Goal: Task Accomplishment & Management: Use online tool/utility

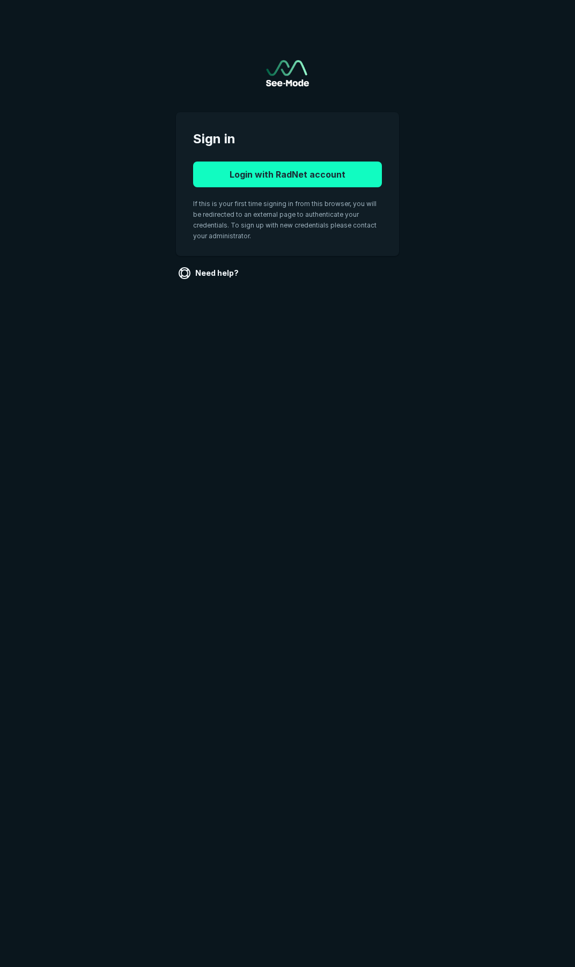
click at [298, 172] on button "Login with RadNet account" at bounding box center [287, 175] width 189 height 26
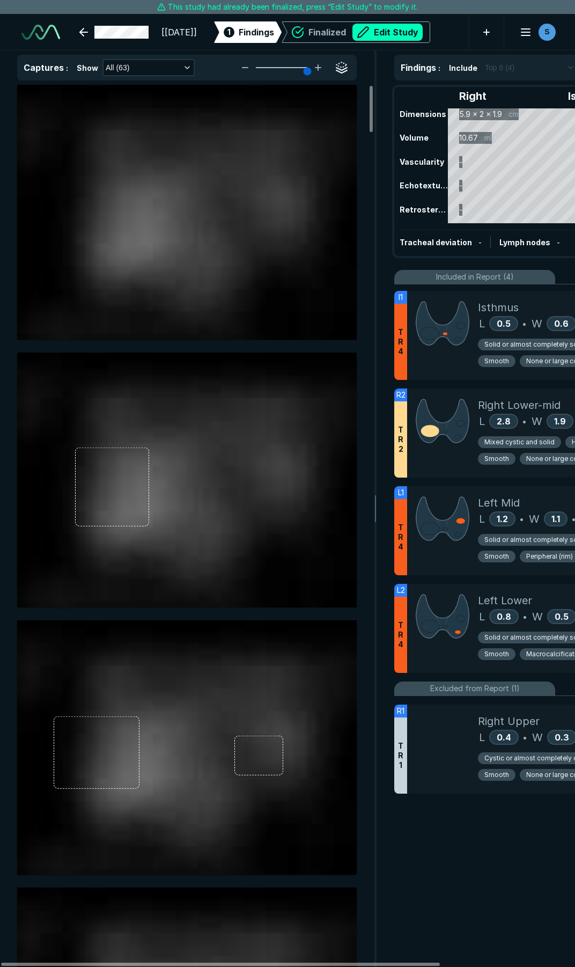
scroll to position [2108, 2898]
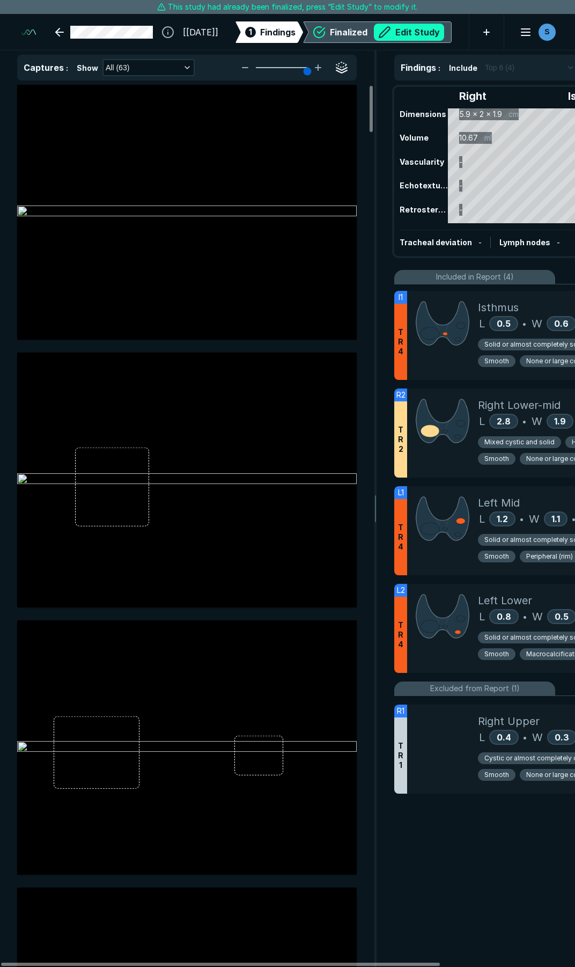
click at [389, 34] on button "Edit Study" at bounding box center [409, 32] width 70 height 17
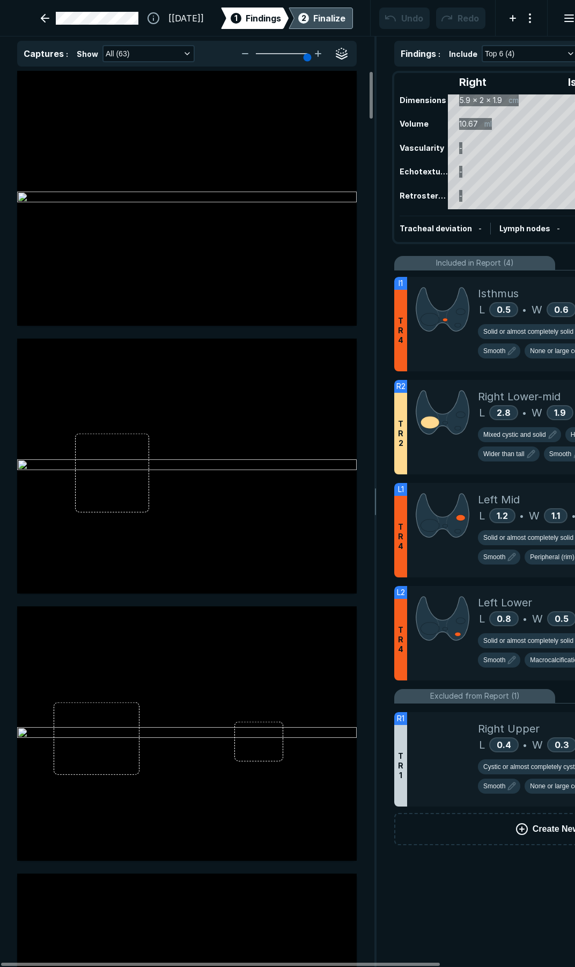
scroll to position [5543, 3968]
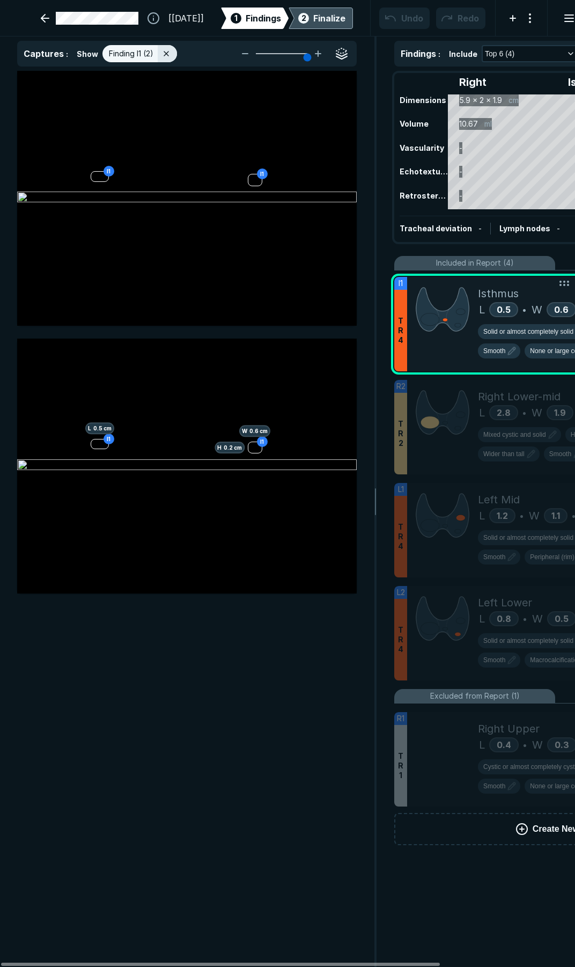
scroll to position [5294, 2891]
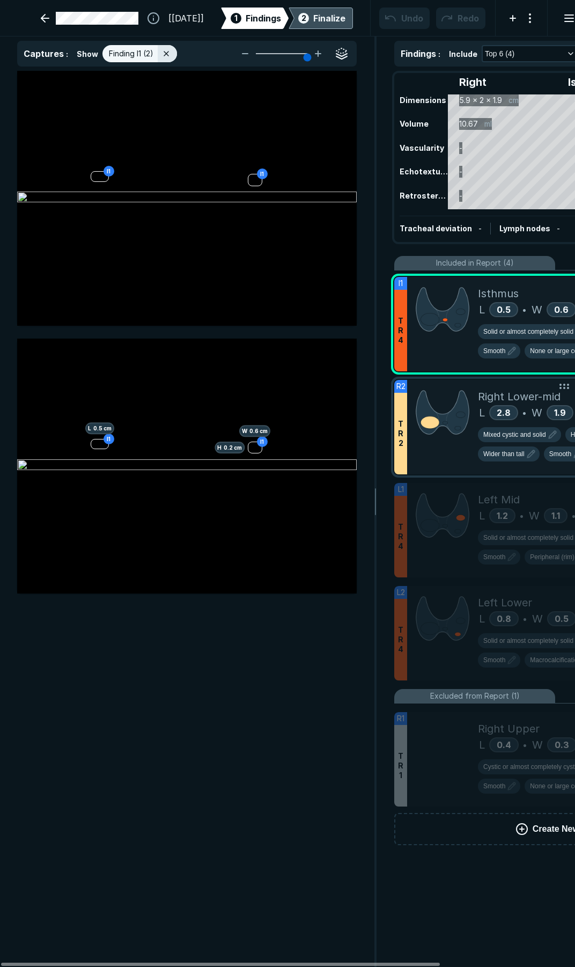
click at [450, 457] on div at bounding box center [442, 427] width 71 height 94
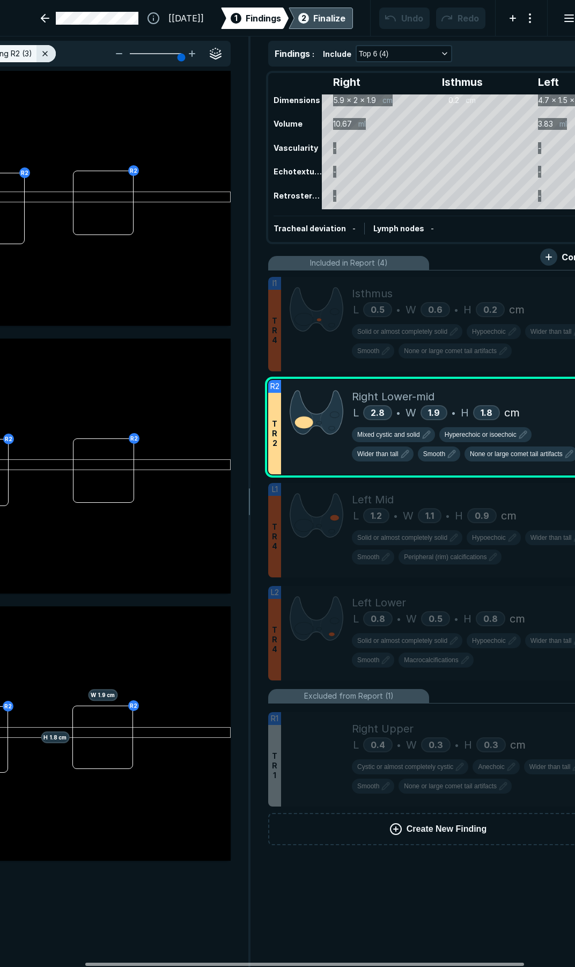
scroll to position [0, 158]
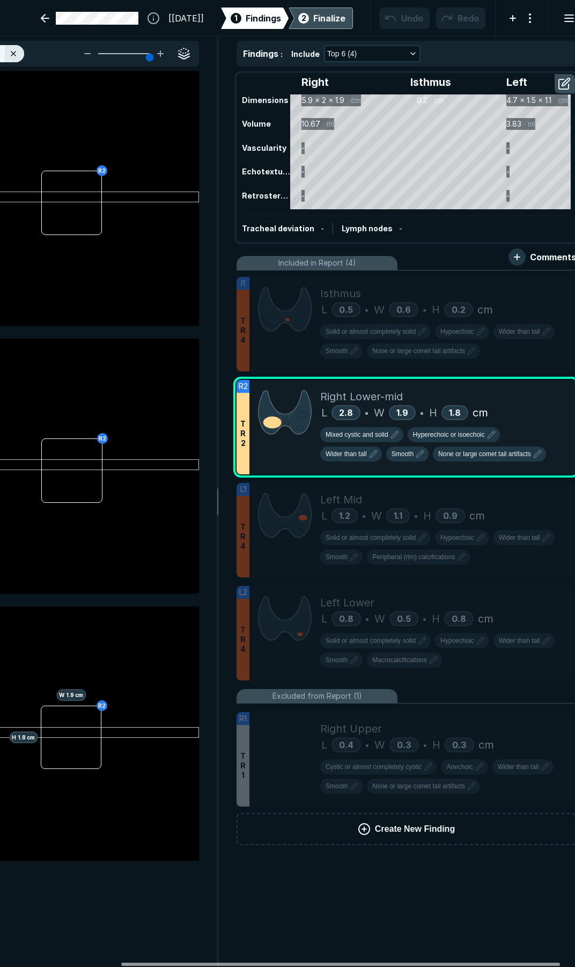
drag, startPoint x: 379, startPoint y: 964, endPoint x: 500, endPoint y: 959, distance: 120.3
click at [500, 963] on div at bounding box center [340, 964] width 439 height 3
click at [379, 440] on button "Mixed cystic and solid" at bounding box center [361, 434] width 83 height 15
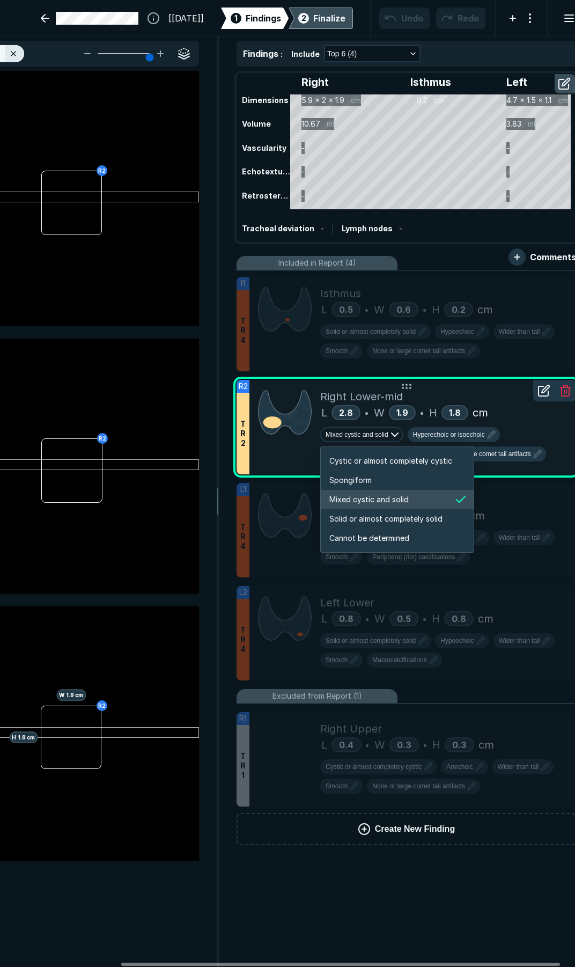
scroll to position [1791, 2061]
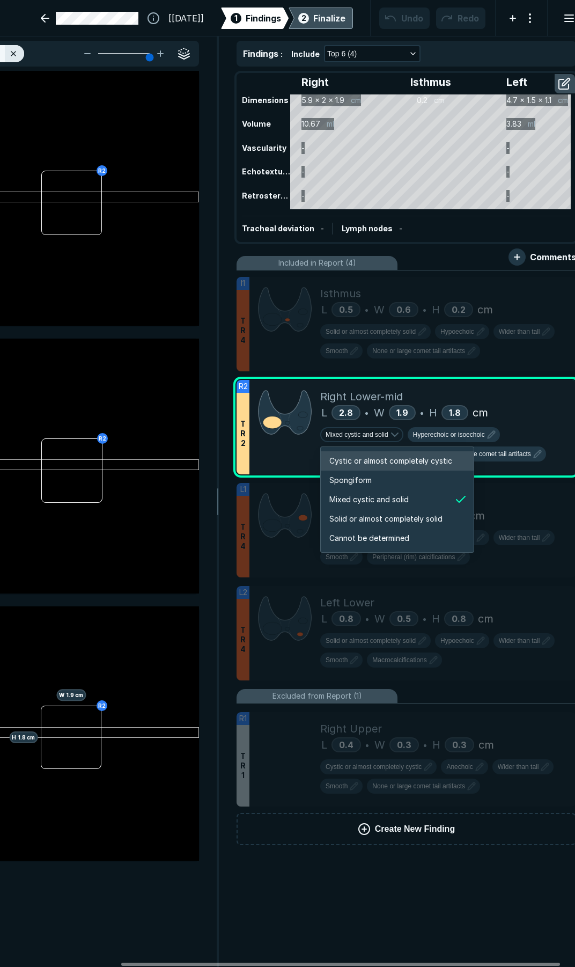
click at [375, 458] on span "Cystic or almost completely cystic" at bounding box center [390, 461] width 123 height 12
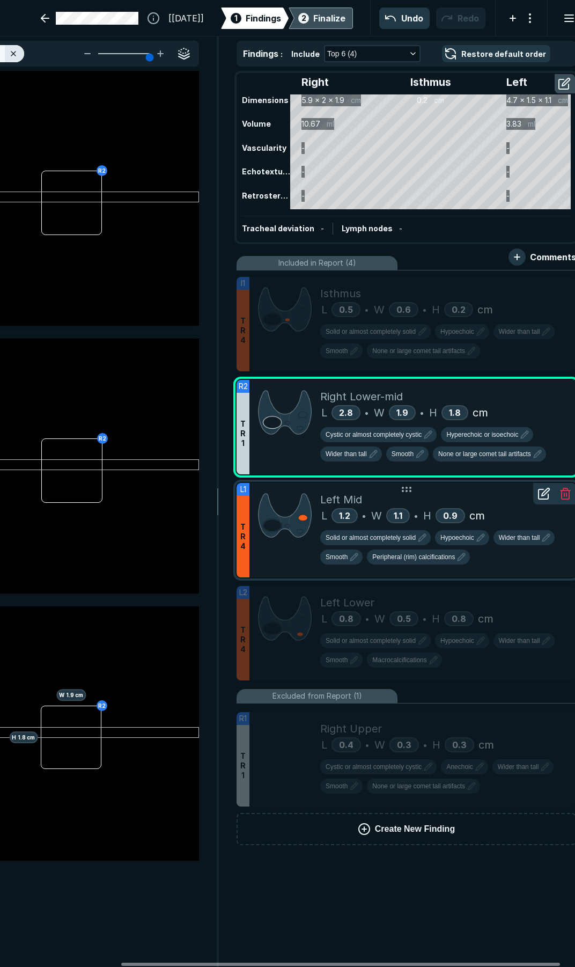
click at [462, 502] on div "Left Mid" at bounding box center [443, 500] width 247 height 16
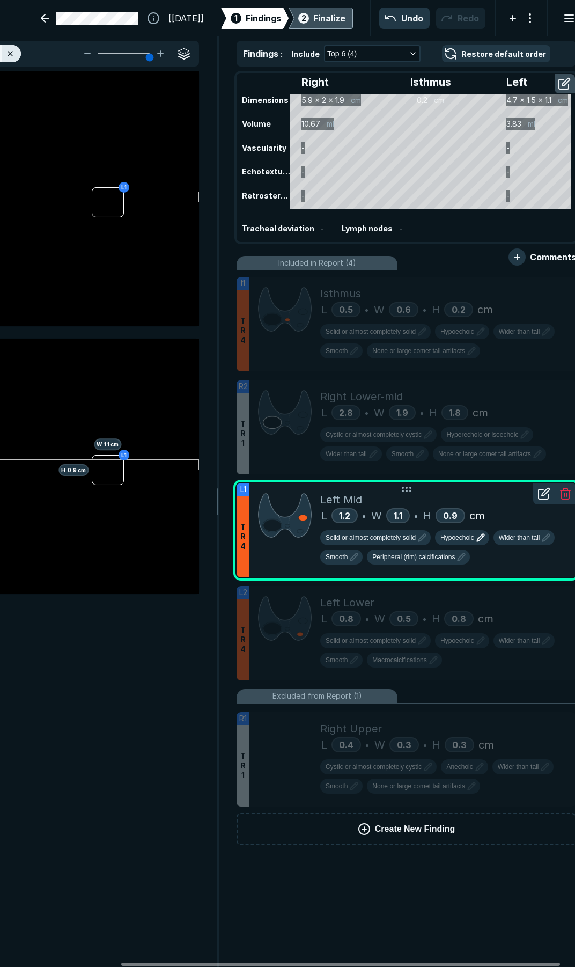
click at [459, 539] on span "Hypoechoic" at bounding box center [458, 538] width 34 height 10
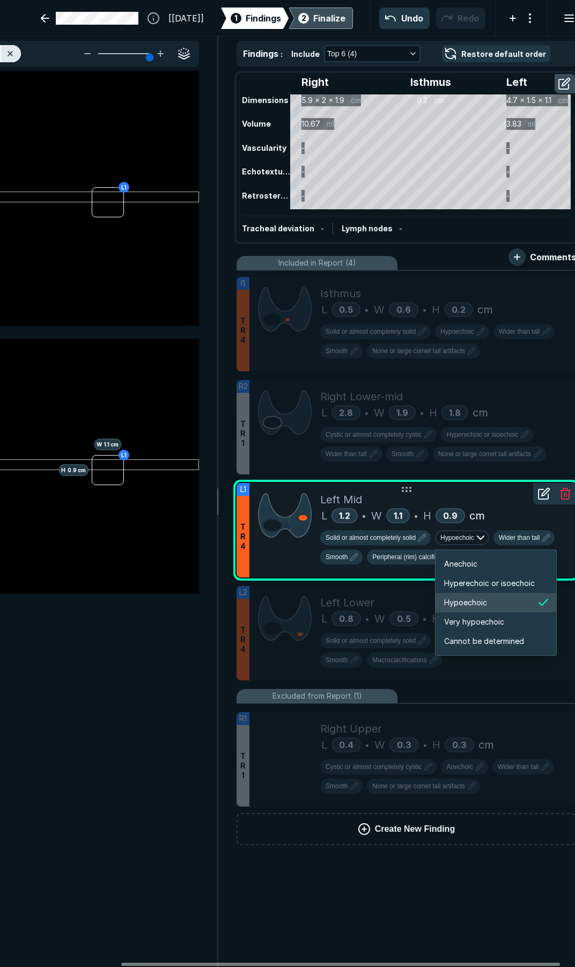
scroll to position [1791, 1923]
click at [472, 580] on span "Hyperechoic or isoechoic" at bounding box center [489, 583] width 91 height 12
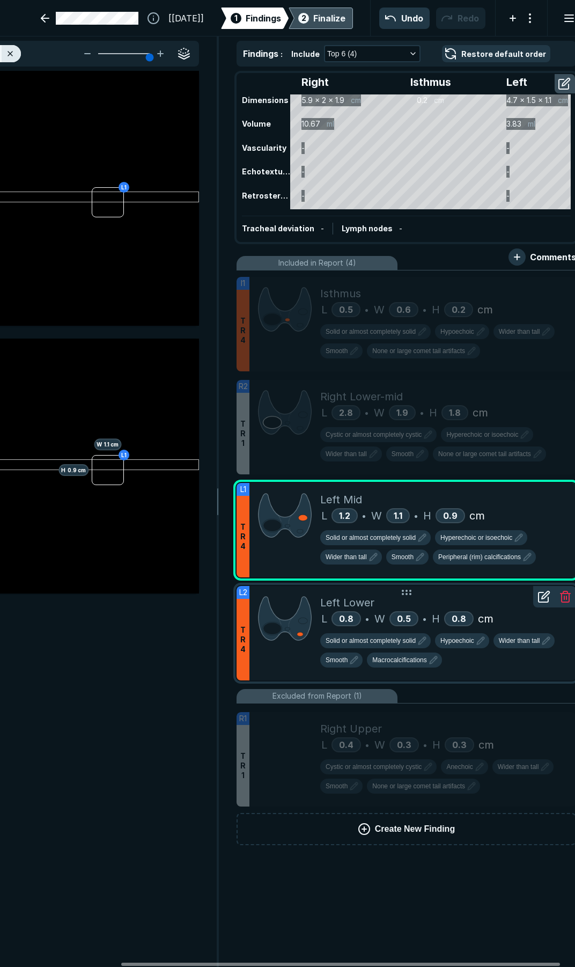
click at [480, 602] on div "Left Lower" at bounding box center [443, 603] width 247 height 16
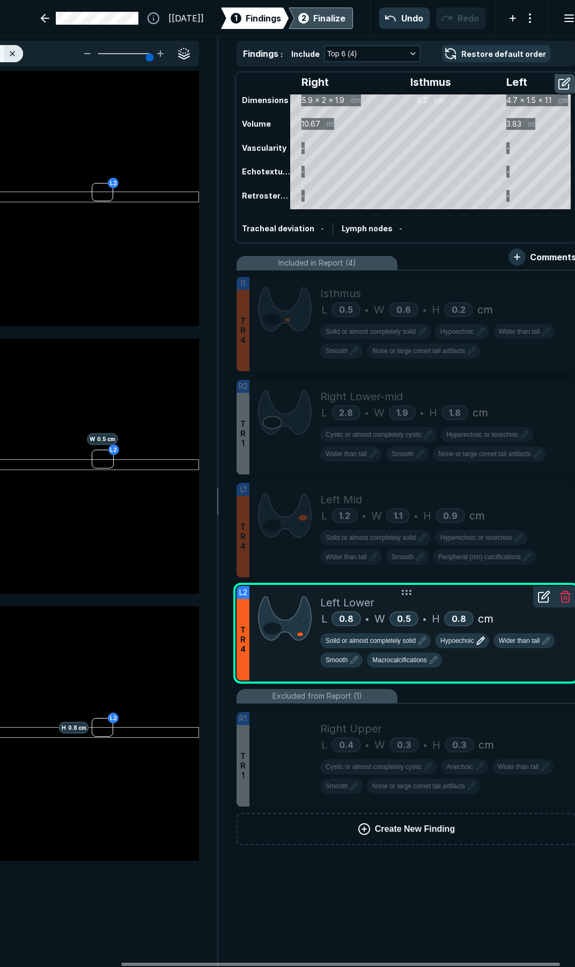
click at [477, 646] on icon "button" at bounding box center [480, 640] width 13 height 13
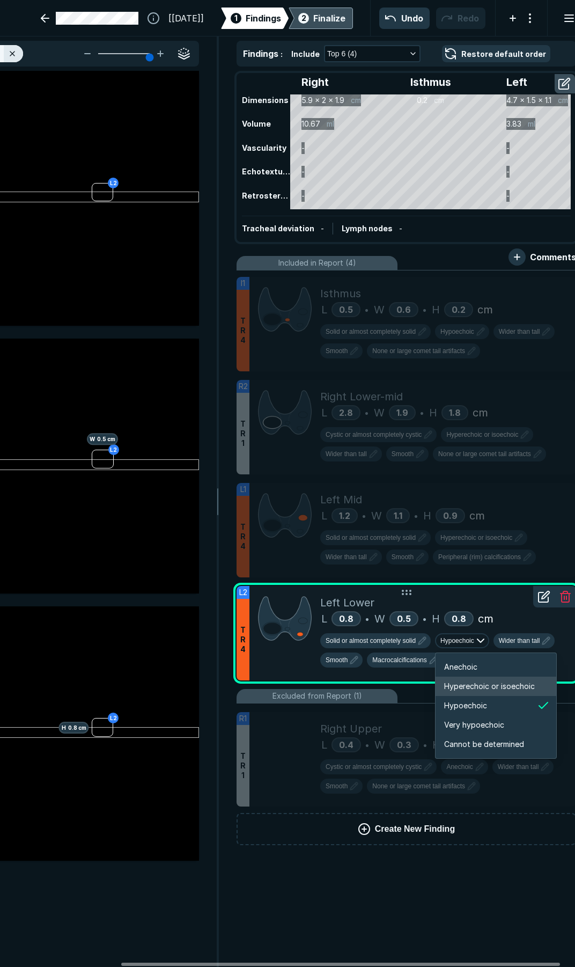
click at [488, 691] on span "Hyperechoic or isoechoic" at bounding box center [489, 686] width 91 height 12
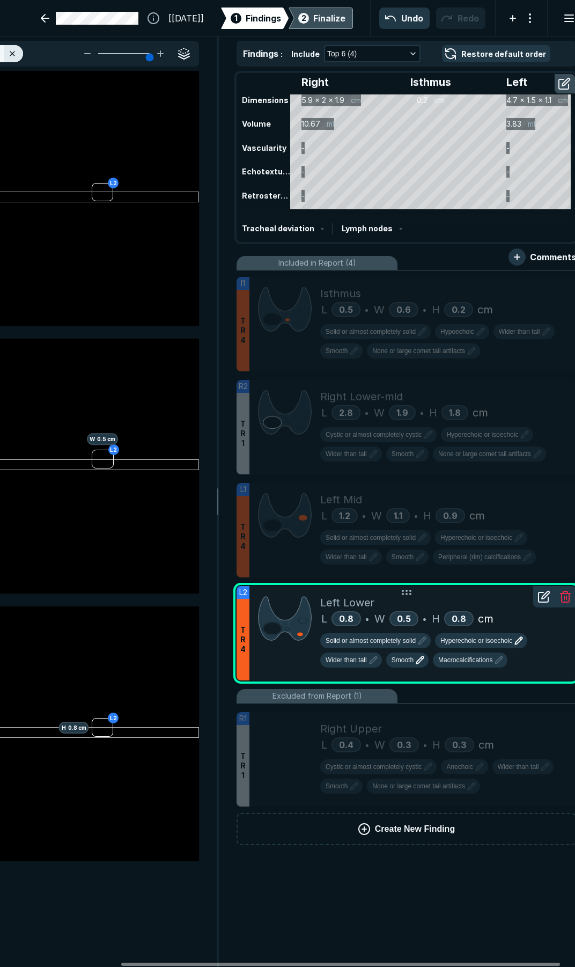
click at [421, 666] on icon "button" at bounding box center [420, 660] width 13 height 13
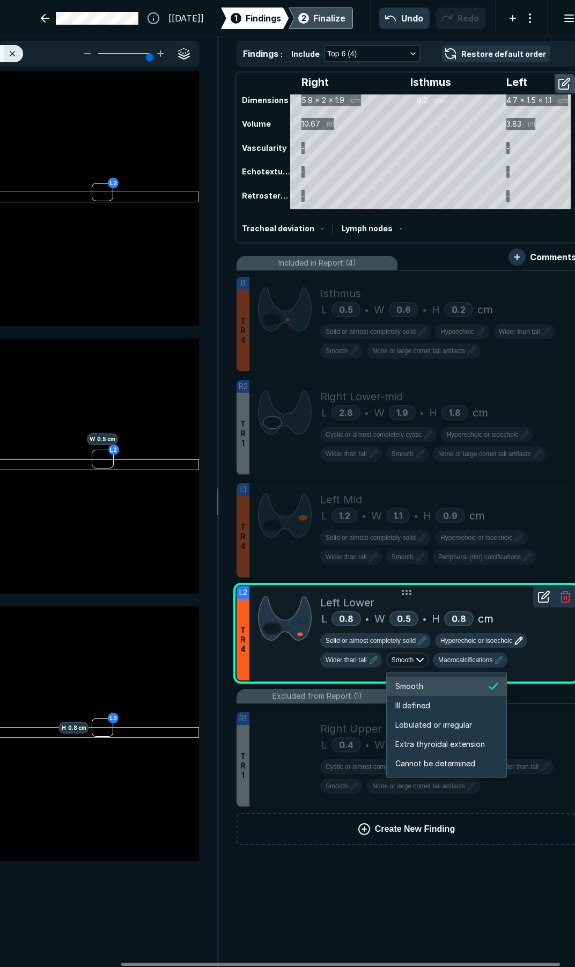
scroll to position [1791, 1909]
click at [427, 706] on span "Ill defined" at bounding box center [412, 706] width 35 height 12
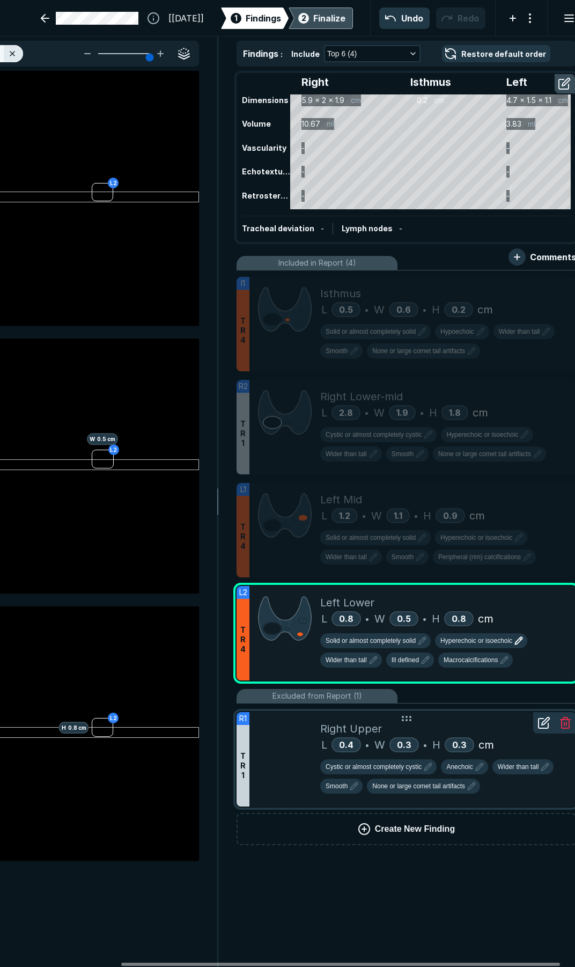
click at [482, 729] on div "Right Upper" at bounding box center [443, 729] width 247 height 16
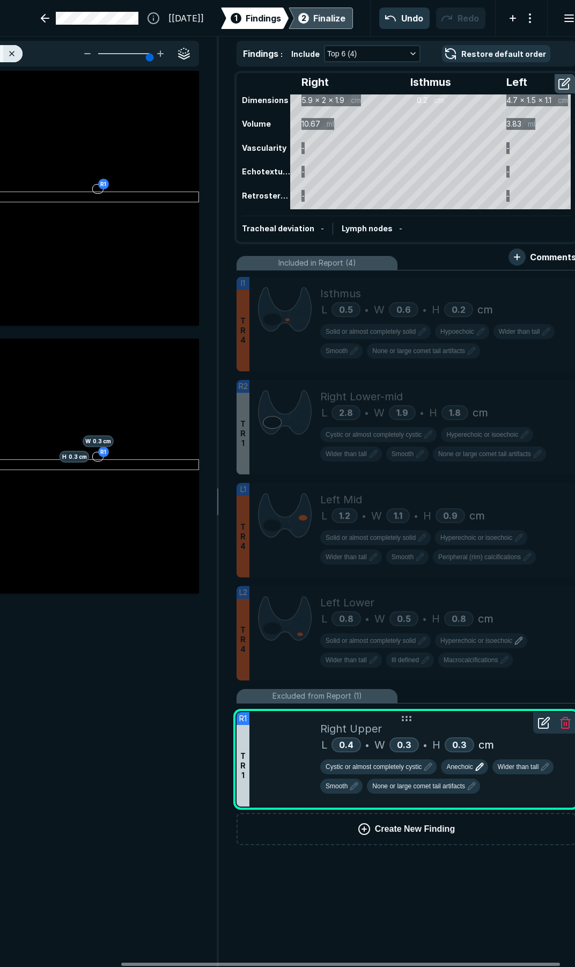
click at [459, 768] on span "Anechoic" at bounding box center [459, 767] width 26 height 10
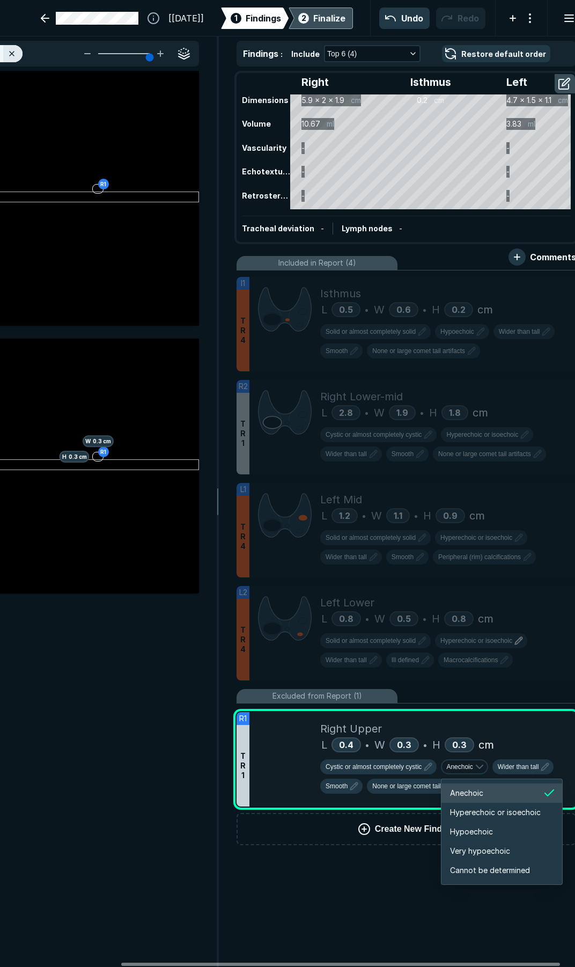
scroll to position [1791, 1923]
click at [488, 815] on span "Hyperechoic or isoechoic" at bounding box center [495, 813] width 91 height 12
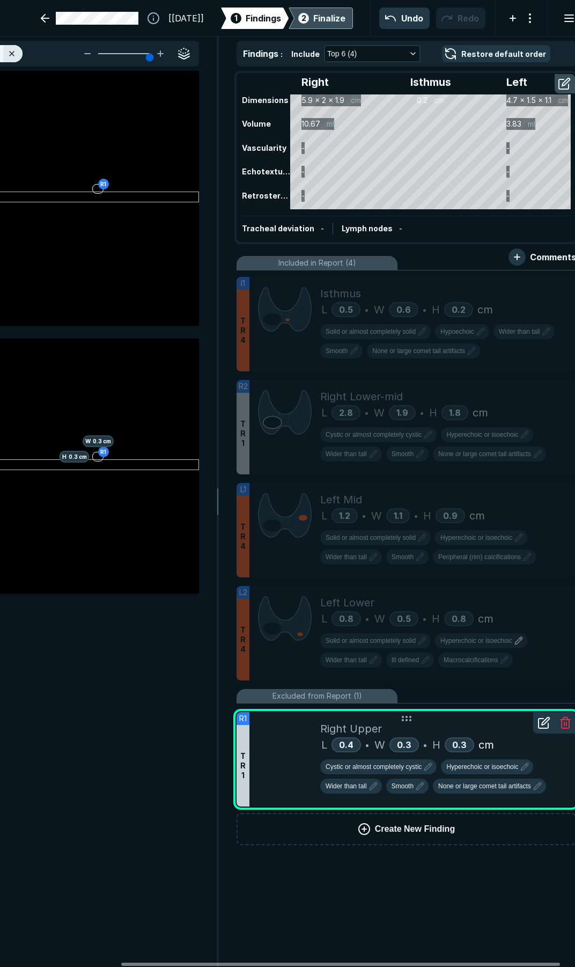
click at [500, 738] on div "L 0.4 • W 0.3 • H 0.3 cm" at bounding box center [443, 745] width 247 height 16
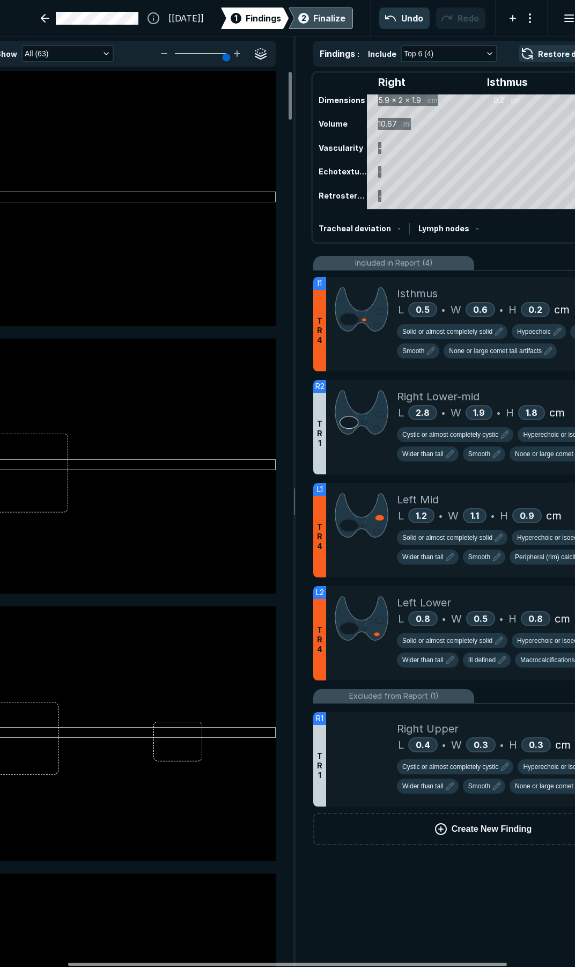
scroll to position [0, 88]
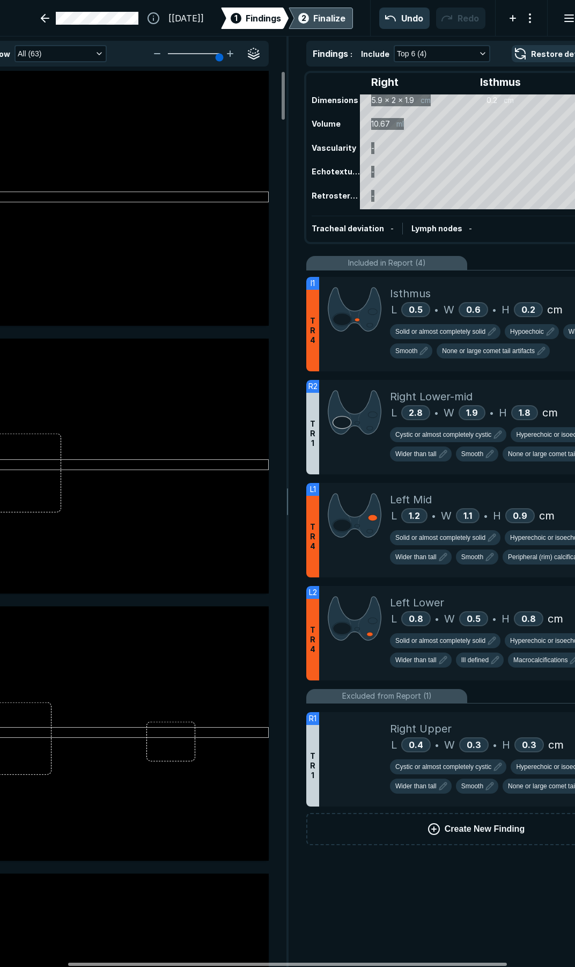
drag, startPoint x: 177, startPoint y: 963, endPoint x: 124, endPoint y: 951, distance: 54.4
click at [124, 963] on div at bounding box center [287, 964] width 439 height 3
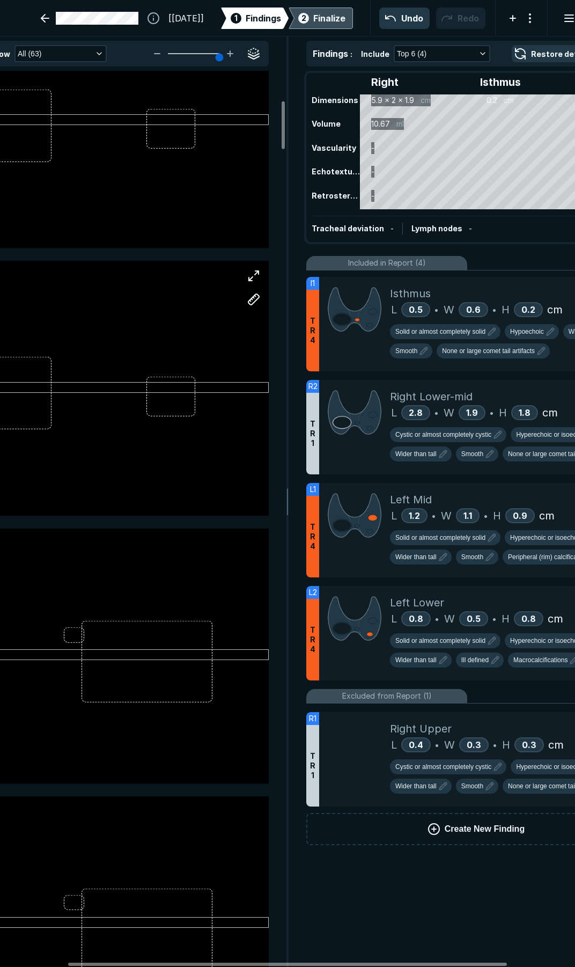
scroll to position [644, 0]
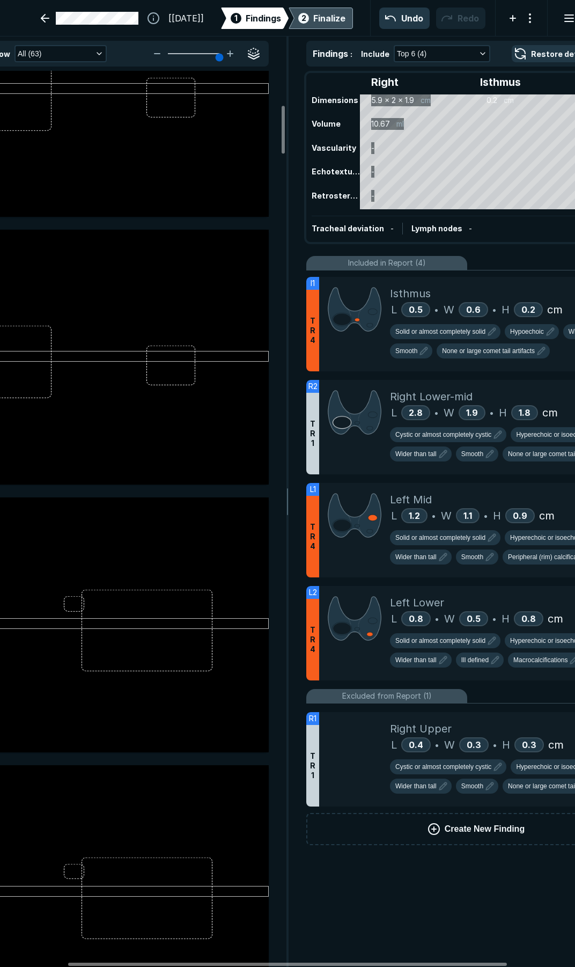
click at [300, 18] on div "2 Finalize" at bounding box center [320, 18] width 49 height 21
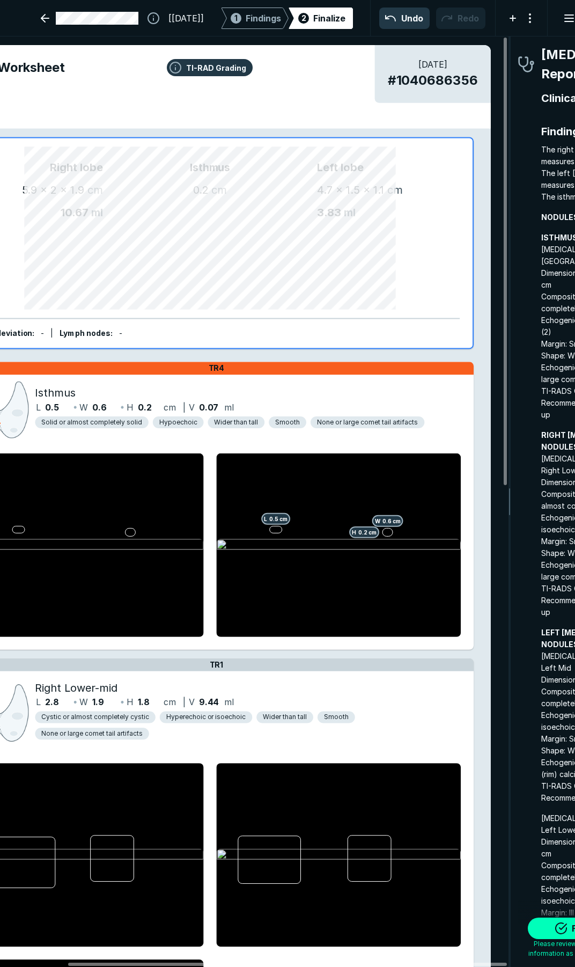
scroll to position [5505, 1939]
click at [545, 935] on button "Finalize" at bounding box center [581, 928] width 107 height 21
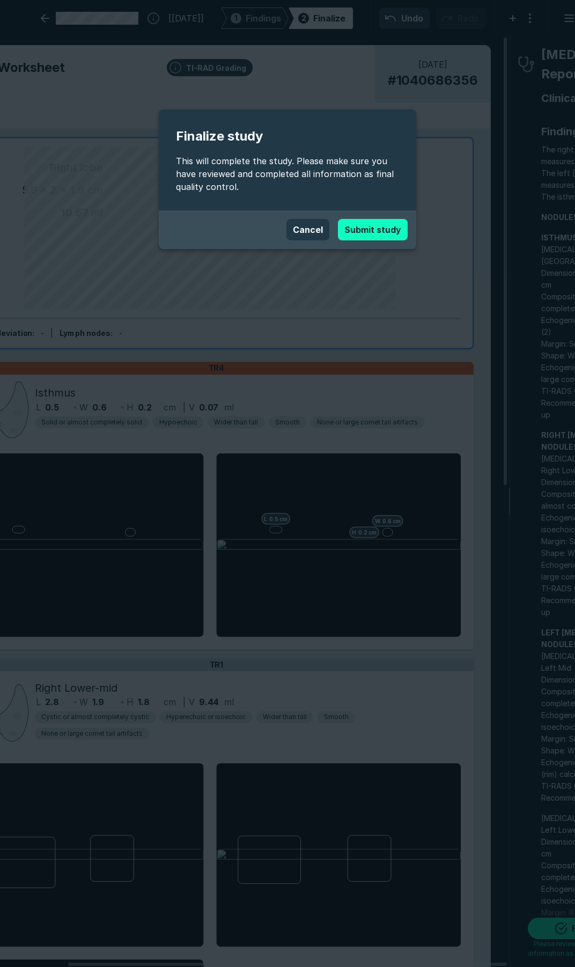
click at [361, 230] on button "Submit study" at bounding box center [373, 229] width 70 height 21
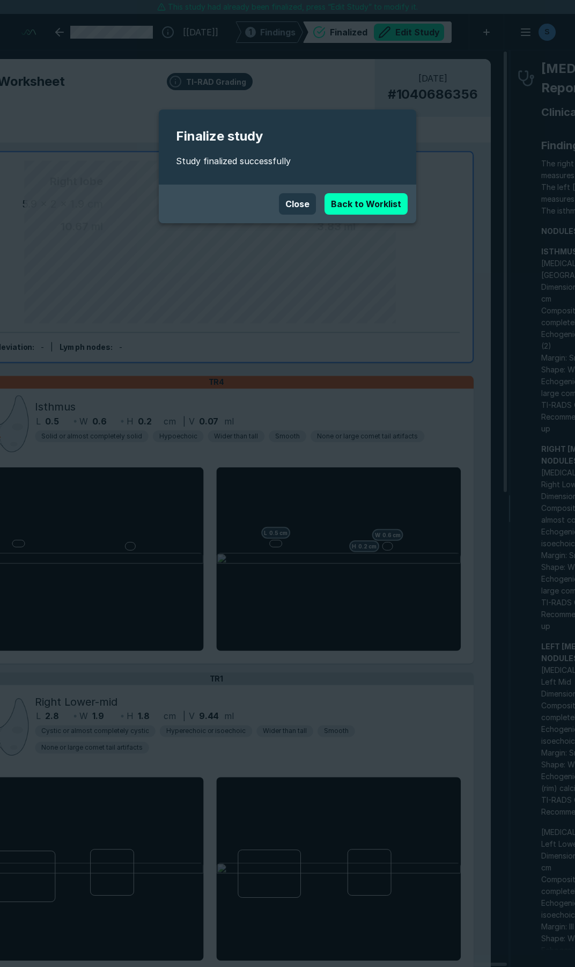
scroll to position [5480, 3968]
